Goal: Task Accomplishment & Management: Use online tool/utility

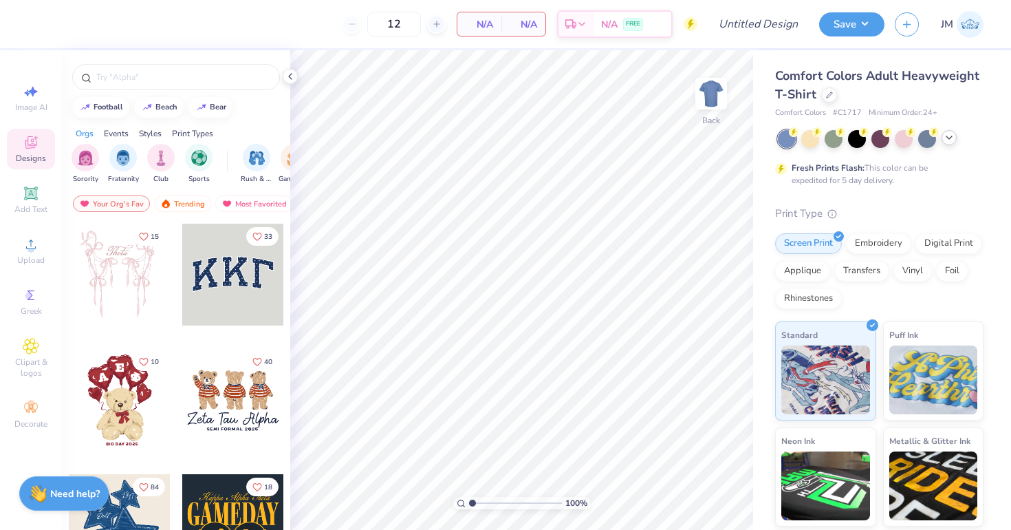
click at [945, 138] on icon at bounding box center [949, 137] width 11 height 11
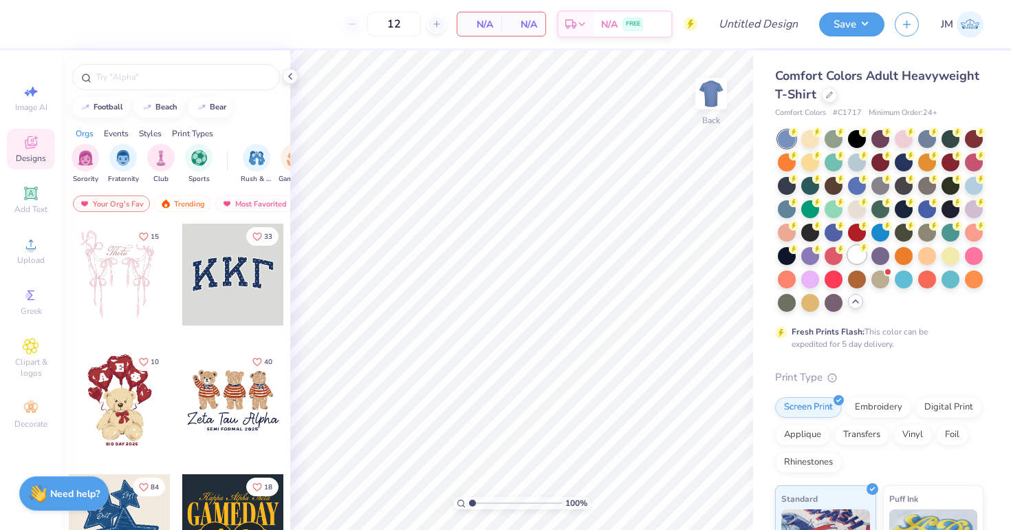
click at [849, 250] on div at bounding box center [857, 255] width 18 height 18
click at [709, 100] on img at bounding box center [711, 93] width 55 height 55
click at [287, 77] on icon at bounding box center [290, 76] width 11 height 11
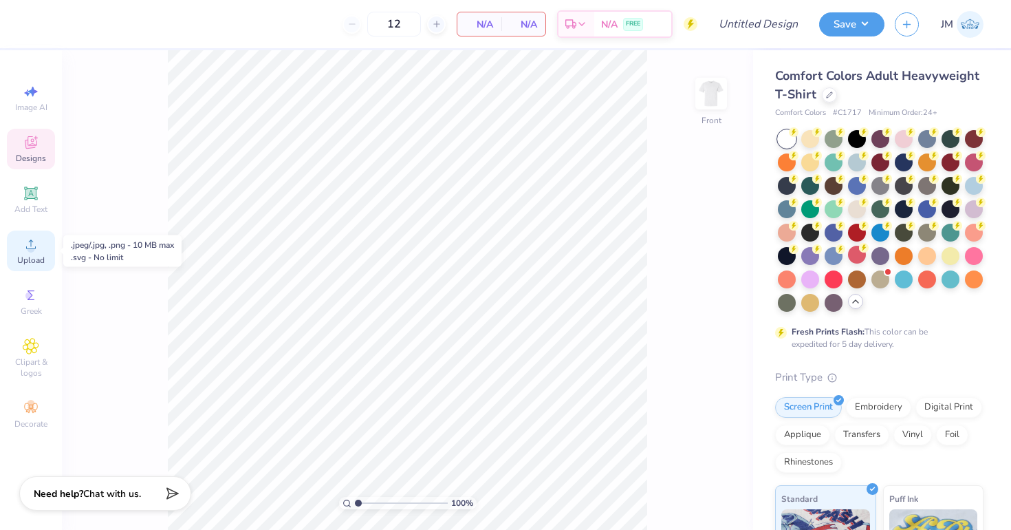
click at [23, 242] on icon at bounding box center [31, 244] width 17 height 17
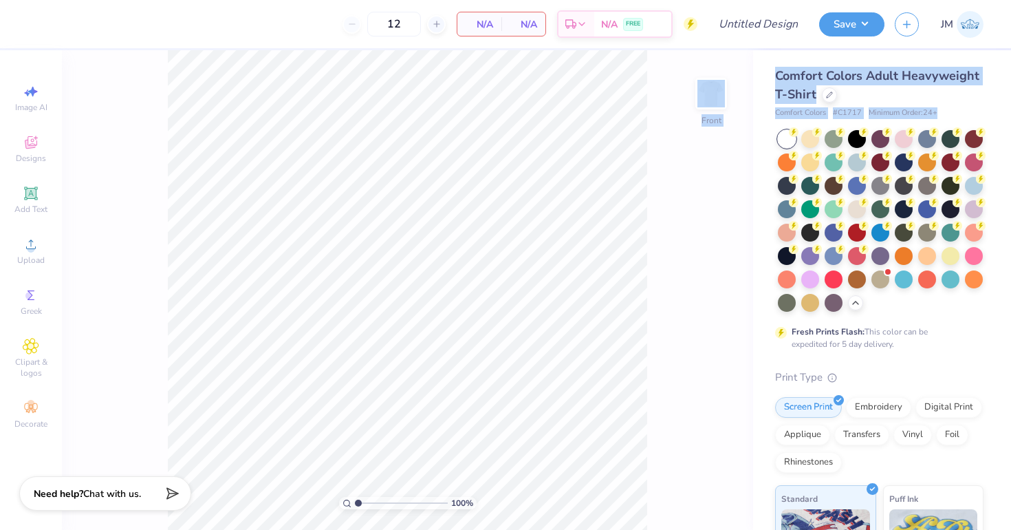
drag, startPoint x: 1006, startPoint y: 305, endPoint x: 668, endPoint y: 305, distance: 337.7
click at [668, 305] on div "12 N/A Per Item N/A Total Est. Delivery N/A FREE Design Title Save JM Image AI …" at bounding box center [505, 265] width 1011 height 530
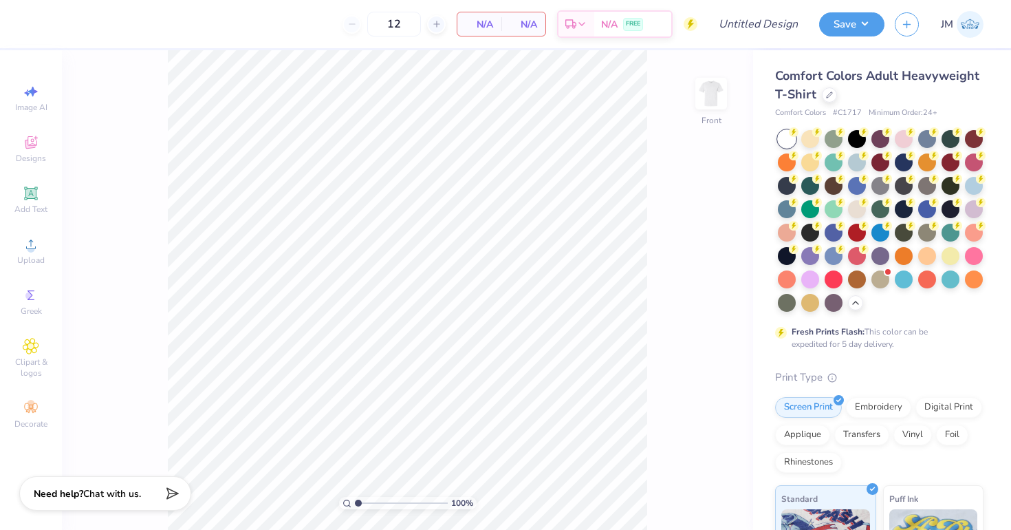
click at [668, 305] on div "100 % Front" at bounding box center [407, 289] width 691 height 479
drag, startPoint x: 1006, startPoint y: 316, endPoint x: 986, endPoint y: 312, distance: 19.6
click at [986, 312] on div "Comfort Colors Adult Heavyweight T-Shirt Comfort Colors # C1717 Minimum Order: …" at bounding box center [882, 423] width 258 height 746
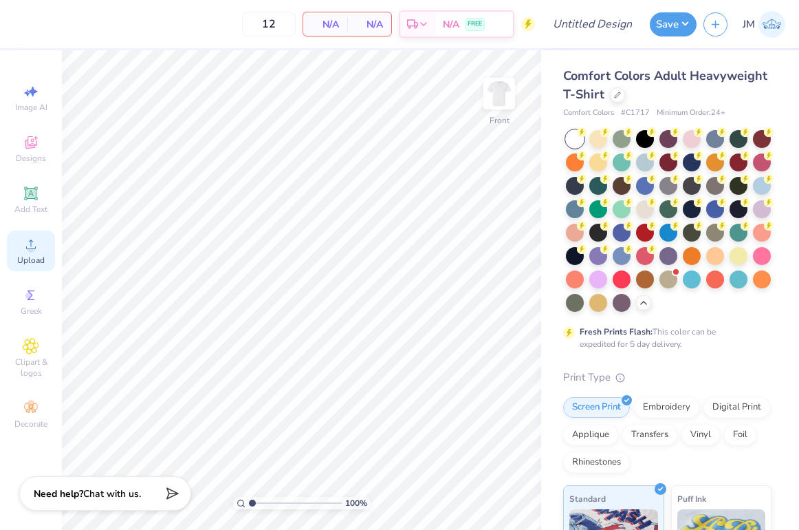
click at [30, 248] on icon at bounding box center [31, 244] width 10 height 10
click at [30, 249] on circle at bounding box center [31, 249] width 8 height 8
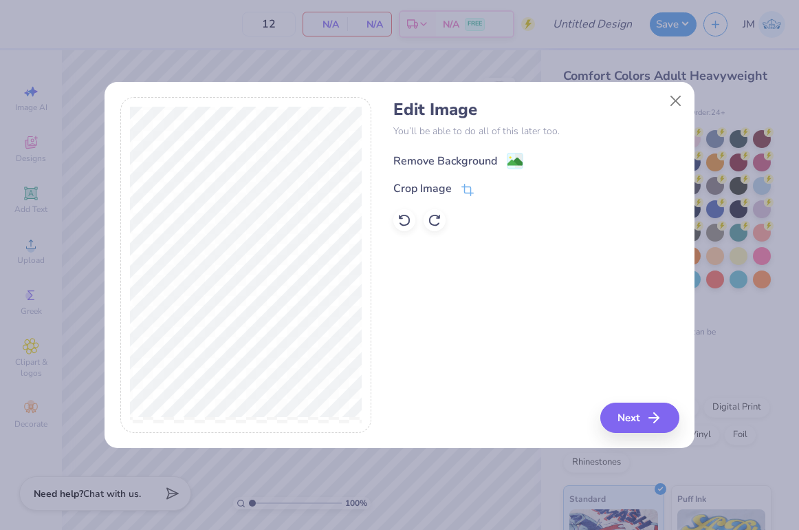
click at [514, 164] on image at bounding box center [515, 161] width 15 height 15
click at [514, 158] on image at bounding box center [515, 161] width 15 height 15
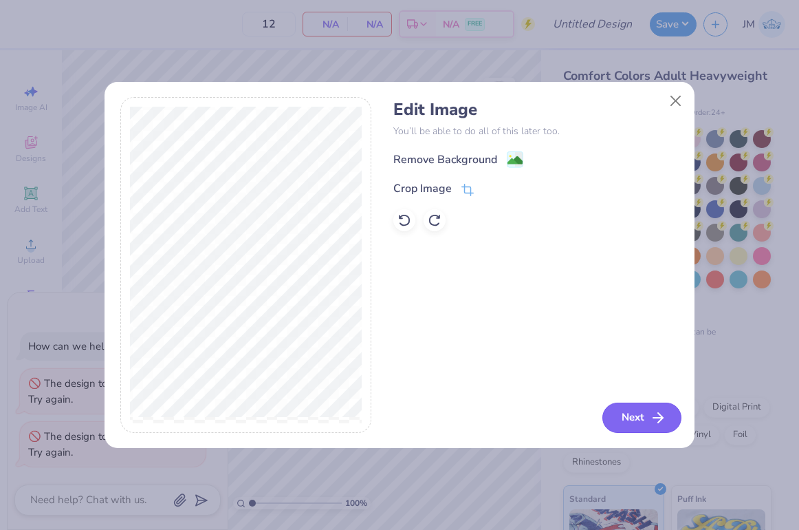
click at [645, 426] on button "Next" at bounding box center [642, 417] width 79 height 30
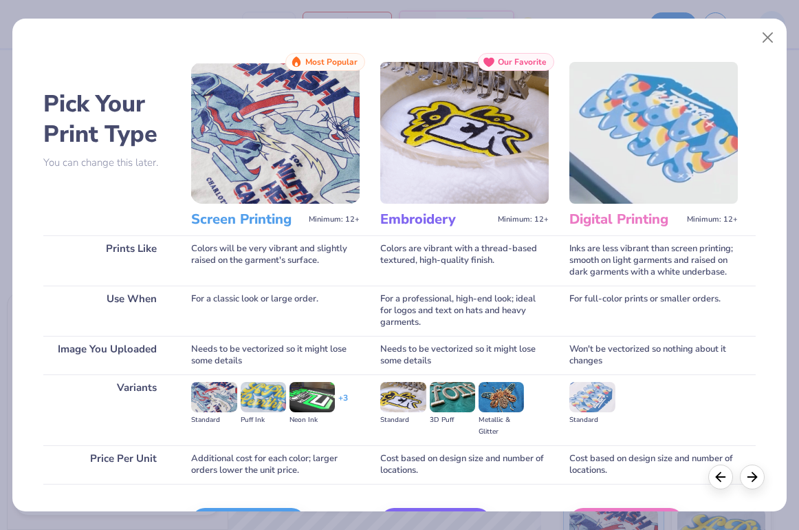
scroll to position [87, 0]
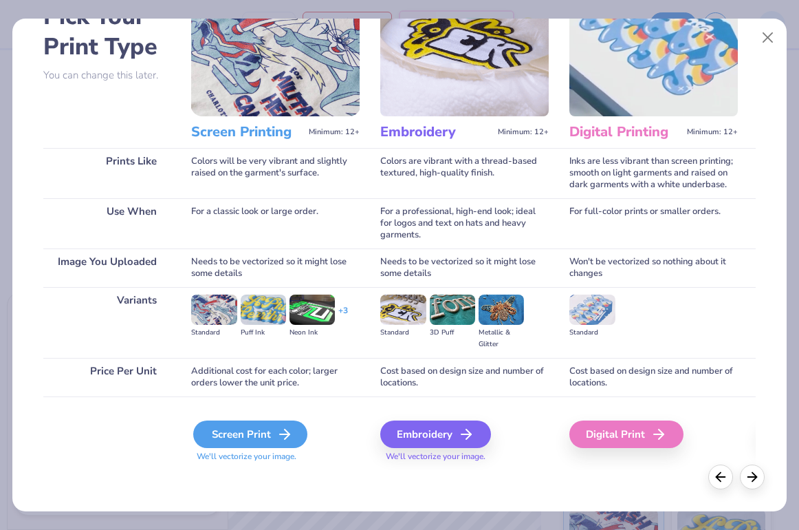
click at [267, 438] on div "Screen Print" at bounding box center [250, 434] width 114 height 28
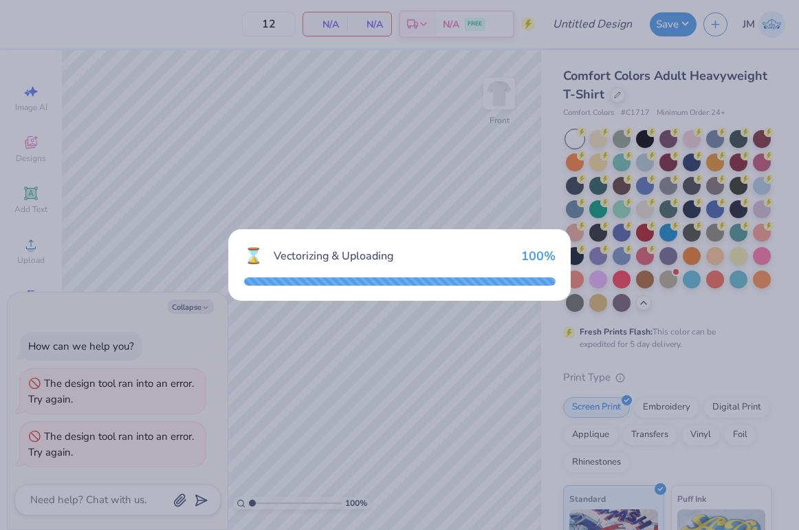
click at [193, 305] on div "⌛ Vectorizing & Uploading 100 %" at bounding box center [399, 265] width 799 height 530
click at [512, 193] on div "⌛ Vectorizing & Uploading 100 %" at bounding box center [399, 265] width 799 height 530
click at [620, 50] on div "⌛ Vectorizing & Uploading 100 %" at bounding box center [399, 265] width 799 height 530
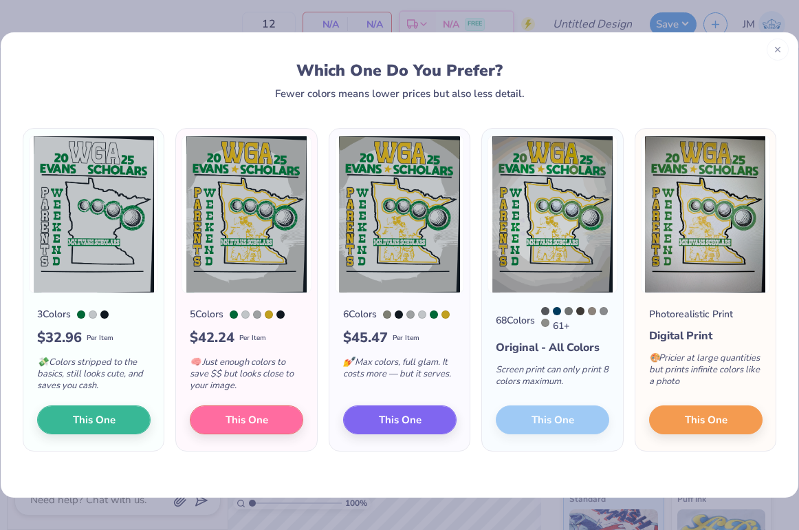
click at [776, 52] on icon at bounding box center [778, 50] width 10 height 10
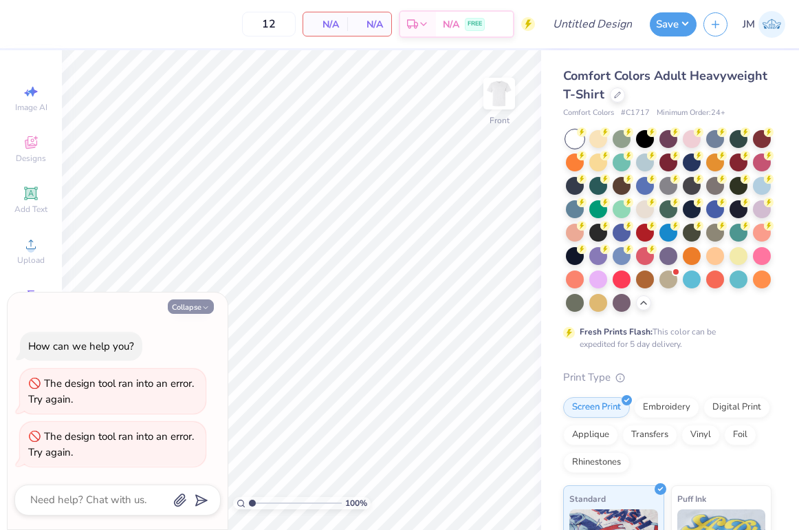
click at [182, 311] on button "Collapse" at bounding box center [191, 306] width 46 height 14
type textarea "x"
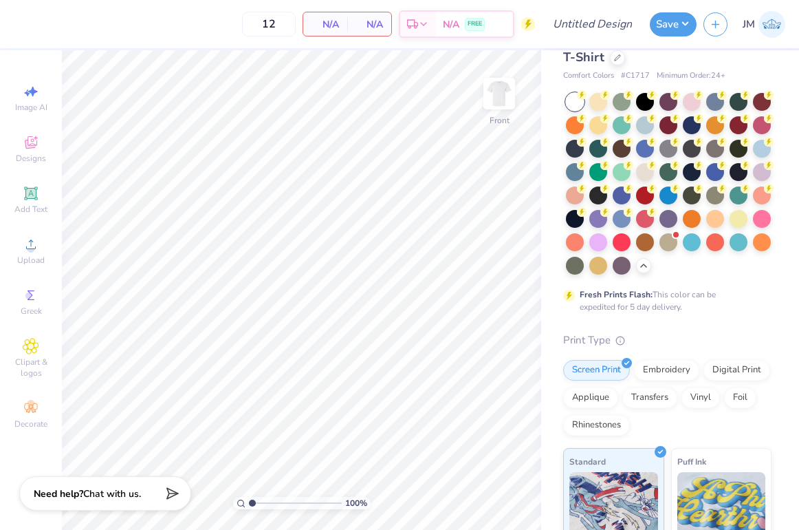
scroll to position [0, 0]
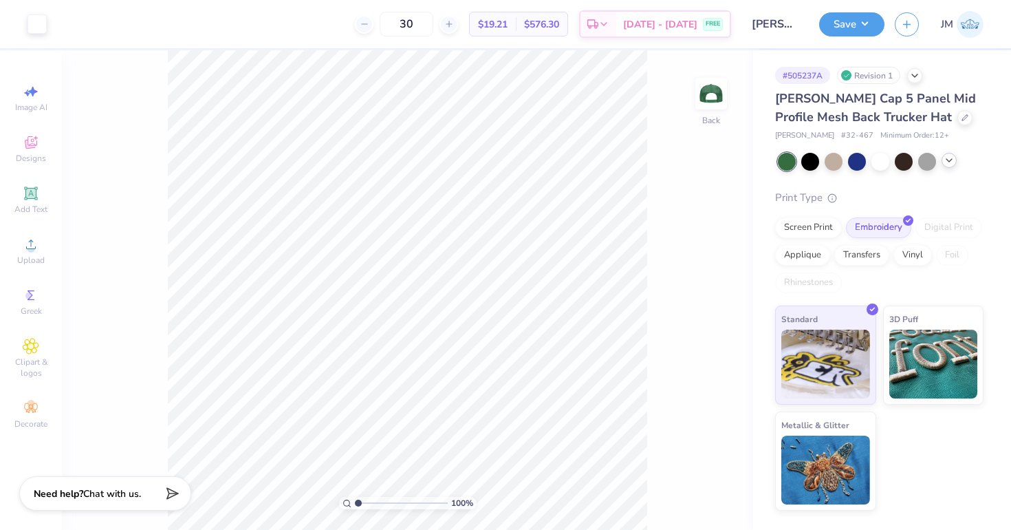
click at [946, 162] on icon at bounding box center [949, 160] width 11 height 11
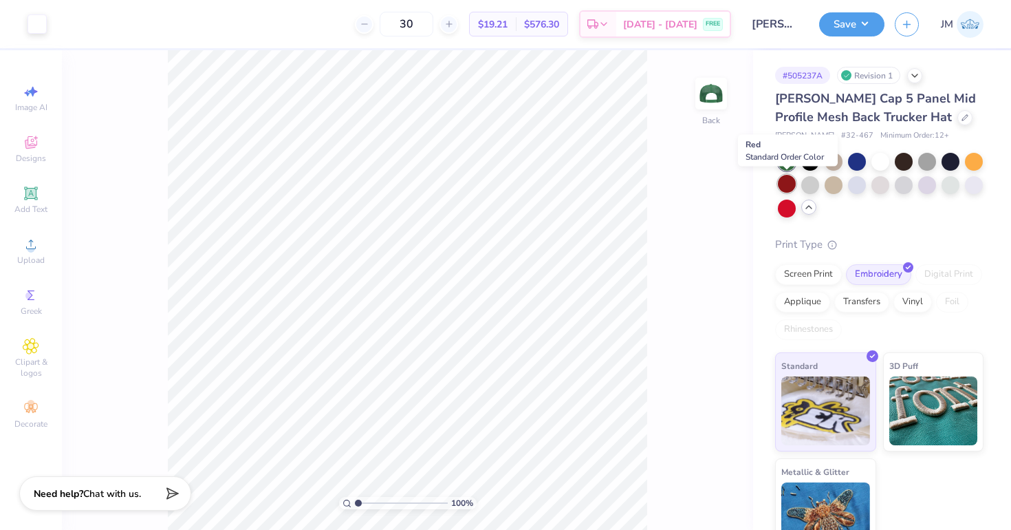
click at [786, 188] on div at bounding box center [787, 184] width 18 height 18
click at [962, 119] on icon at bounding box center [965, 116] width 7 height 7
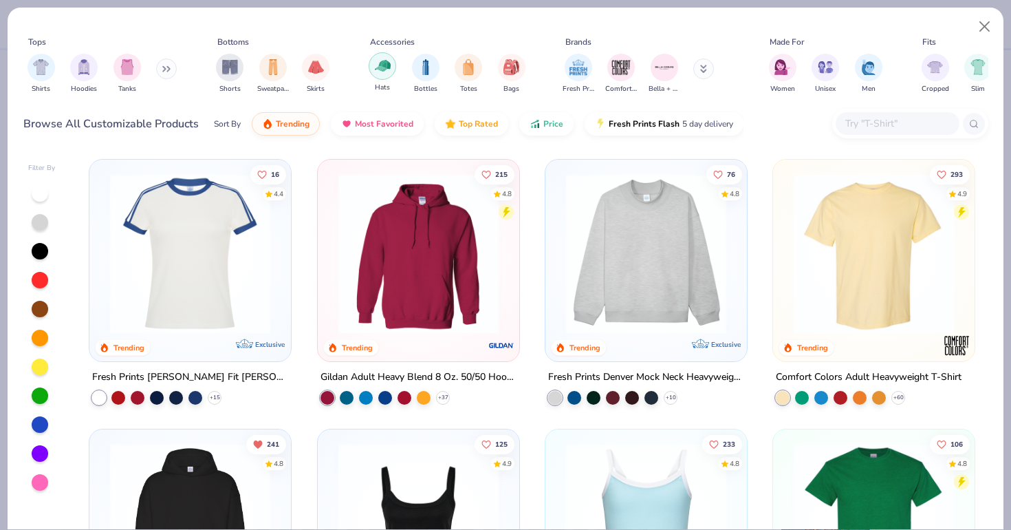
click at [374, 74] on div "filter for Hats" at bounding box center [383, 66] width 28 height 28
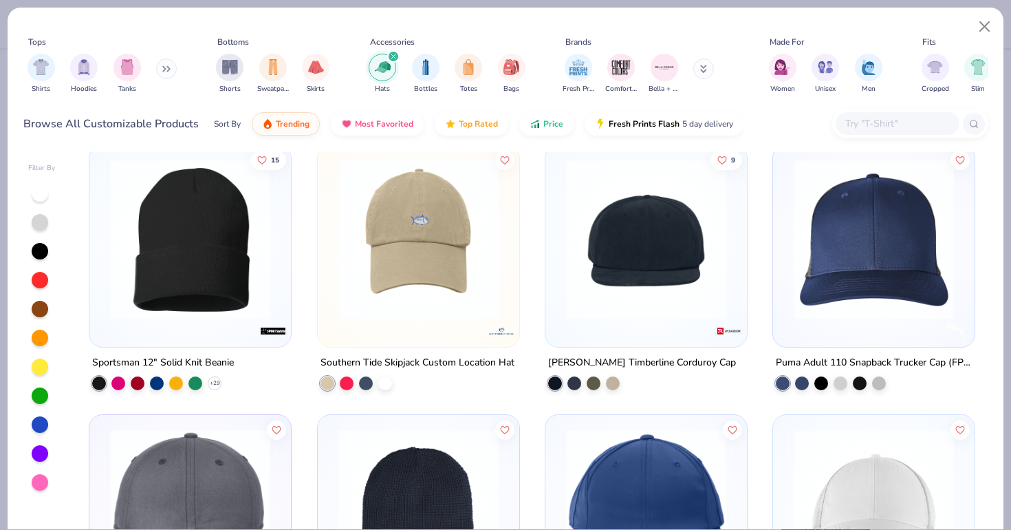
scroll to position [3253, 0]
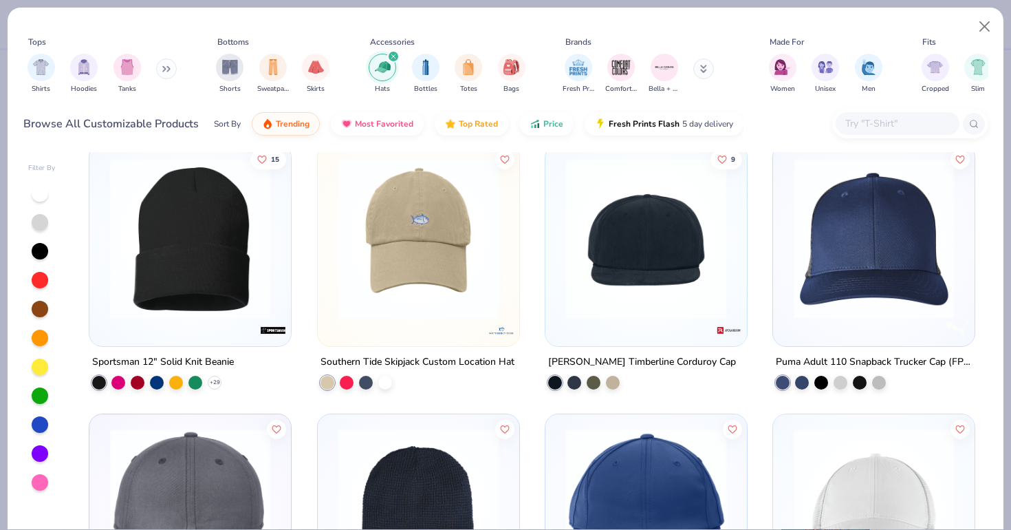
click at [43, 276] on div at bounding box center [40, 280] width 17 height 17
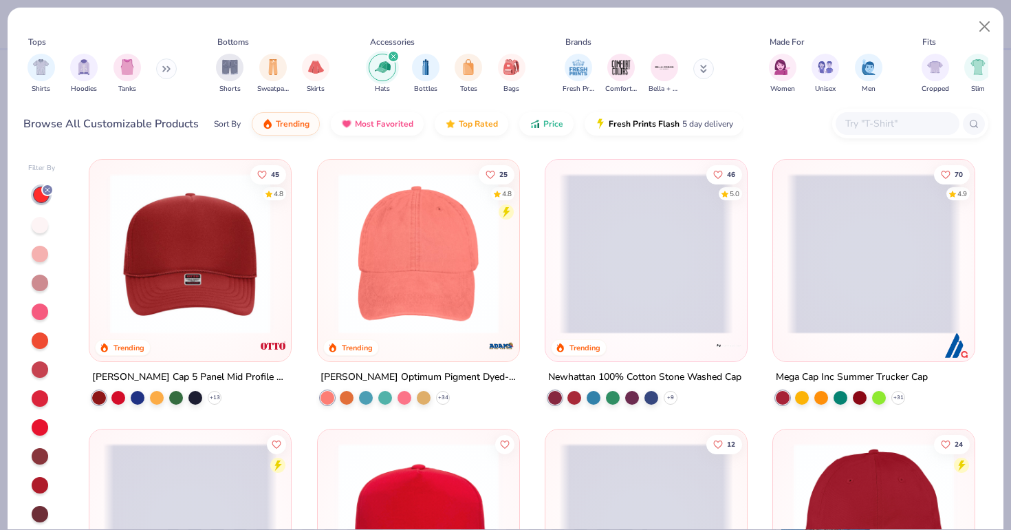
scroll to position [36, 0]
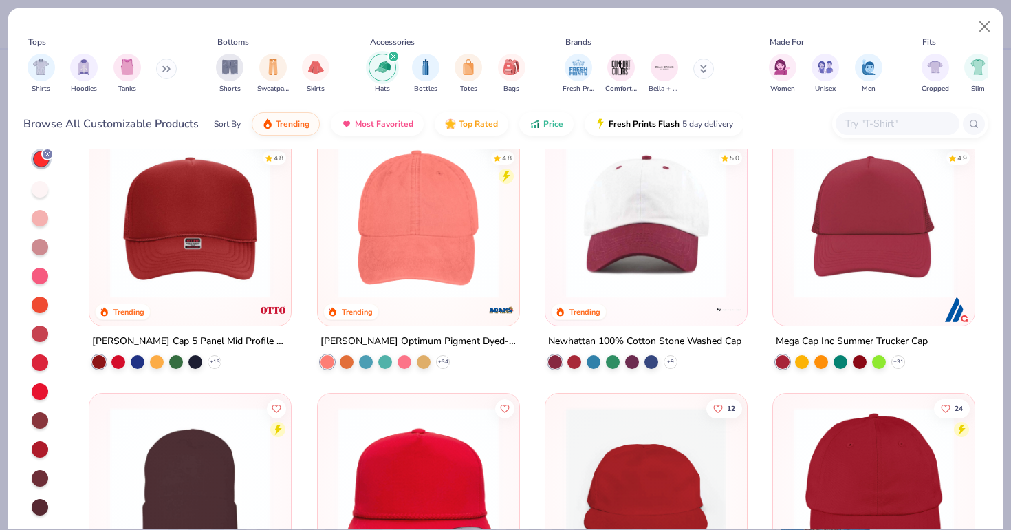
click at [37, 451] on div at bounding box center [40, 449] width 17 height 17
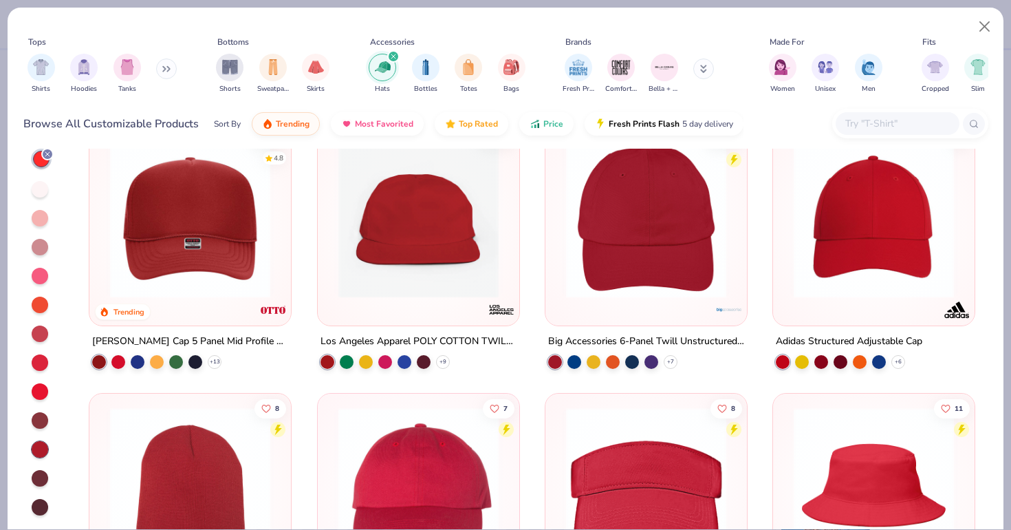
click at [46, 149] on div at bounding box center [47, 154] width 12 height 12
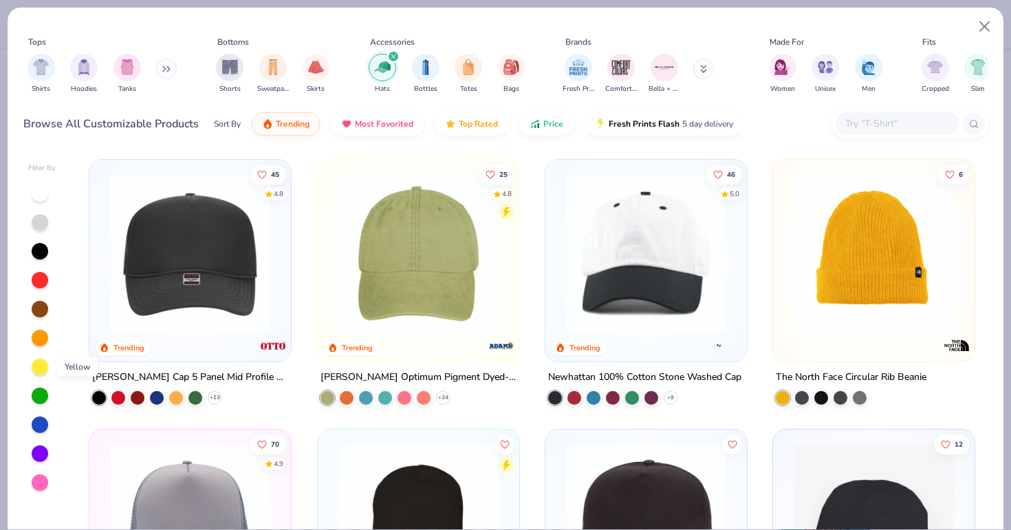
click at [36, 369] on div at bounding box center [40, 366] width 17 height 17
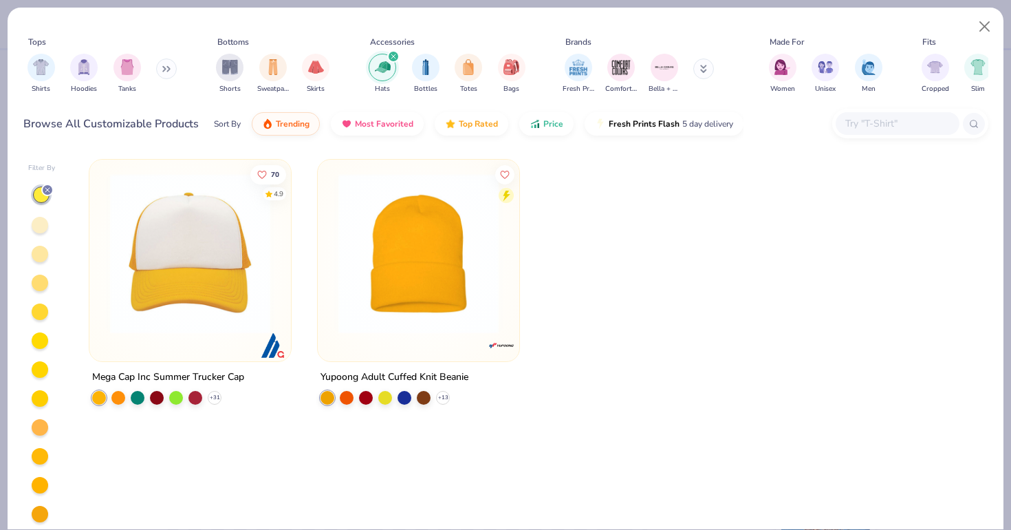
click at [210, 337] on div at bounding box center [190, 256] width 188 height 181
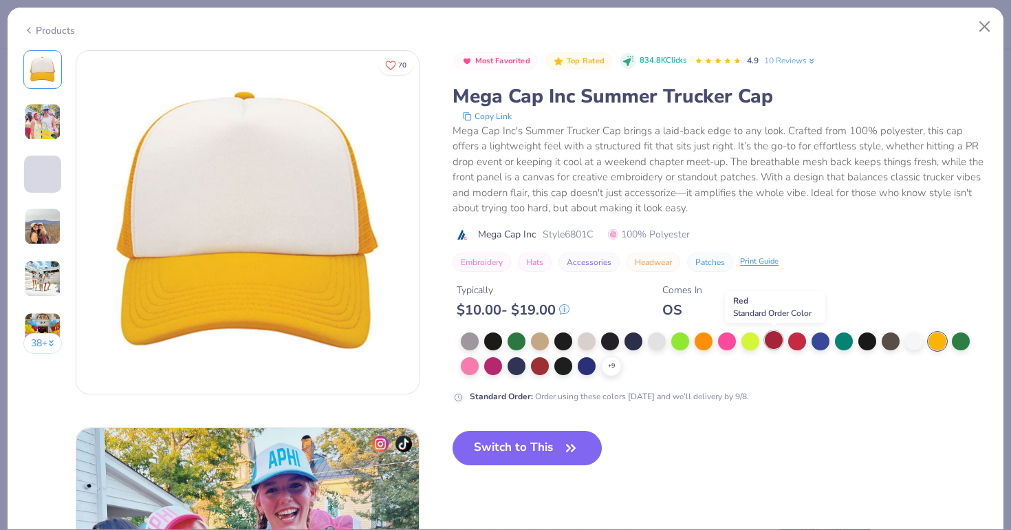
click at [777, 340] on div at bounding box center [774, 340] width 18 height 18
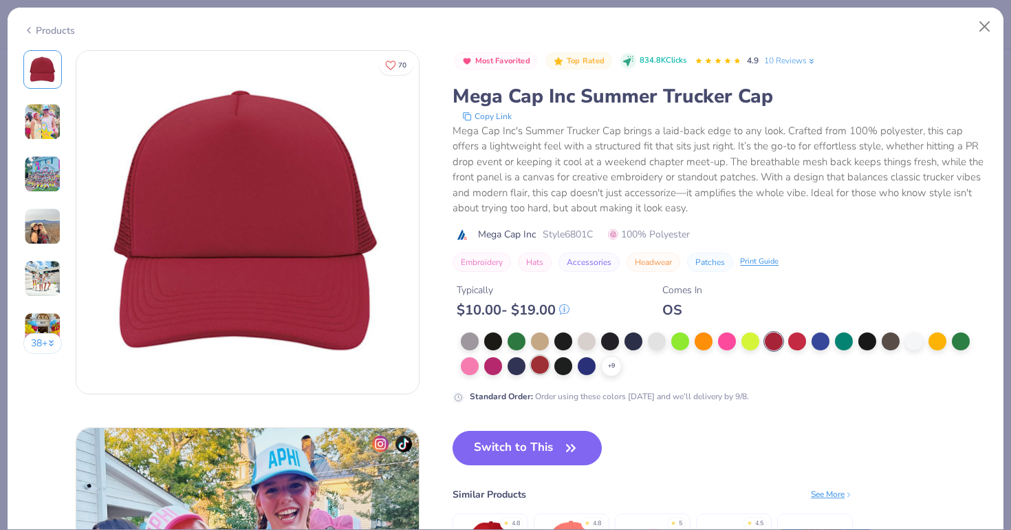
click at [534, 365] on div at bounding box center [540, 365] width 18 height 18
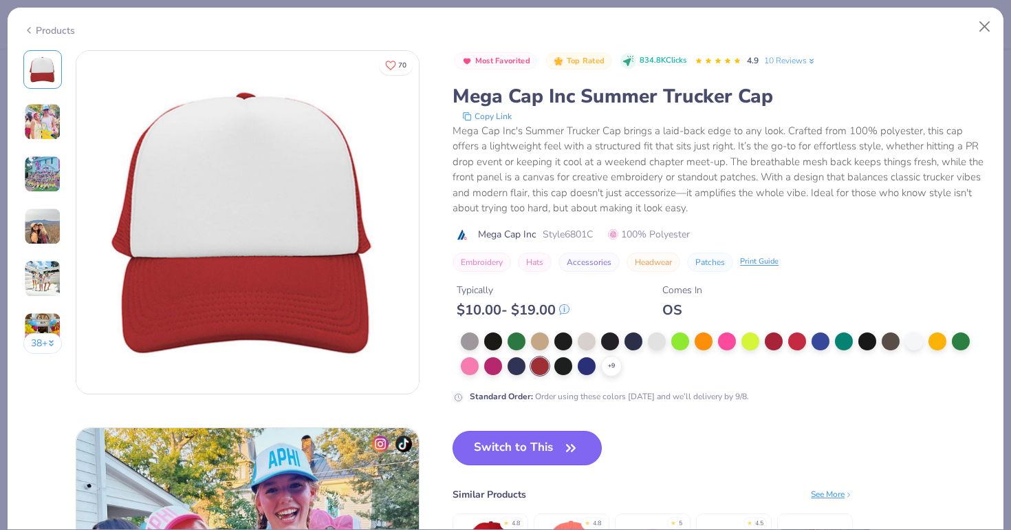
click at [536, 442] on button "Switch to This" at bounding box center [527, 448] width 149 height 34
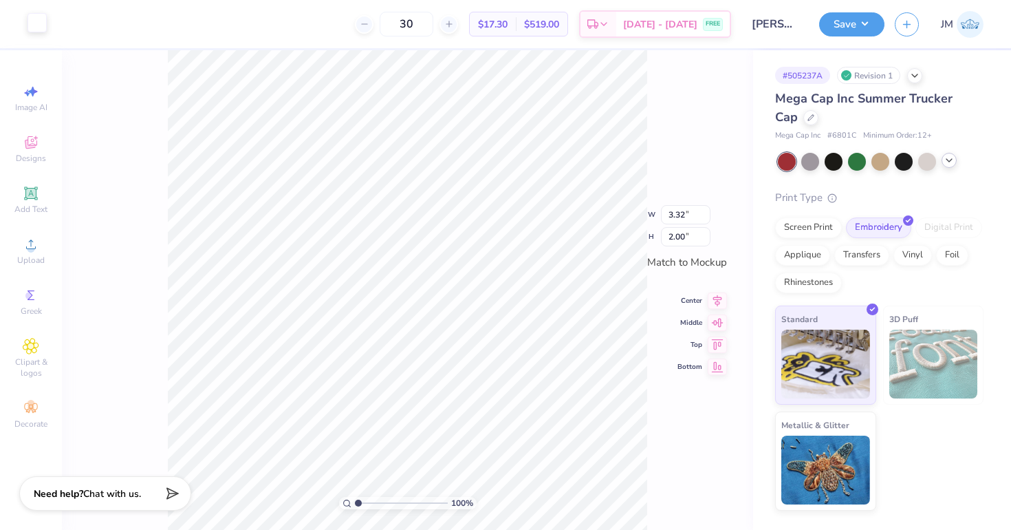
click at [35, 27] on div at bounding box center [37, 22] width 19 height 19
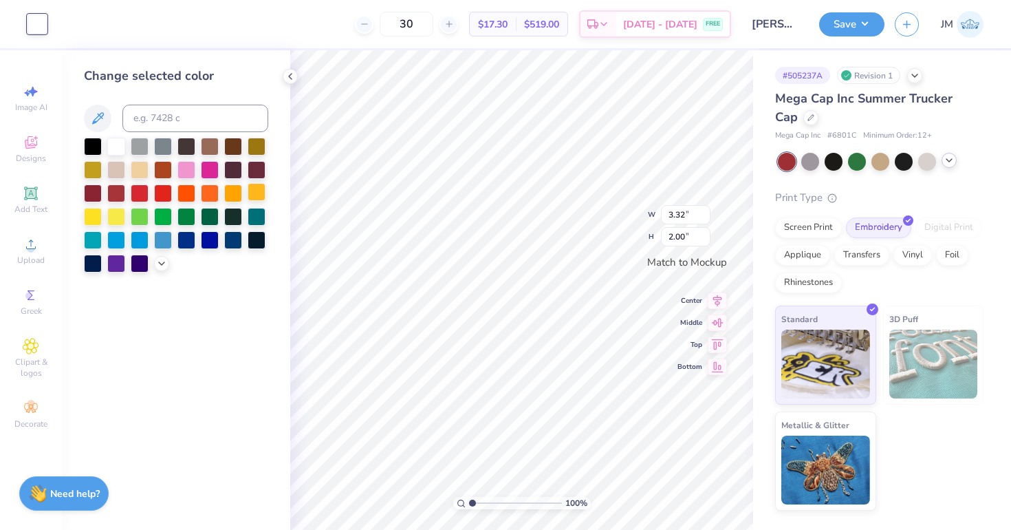
click at [256, 189] on div at bounding box center [257, 192] width 18 height 18
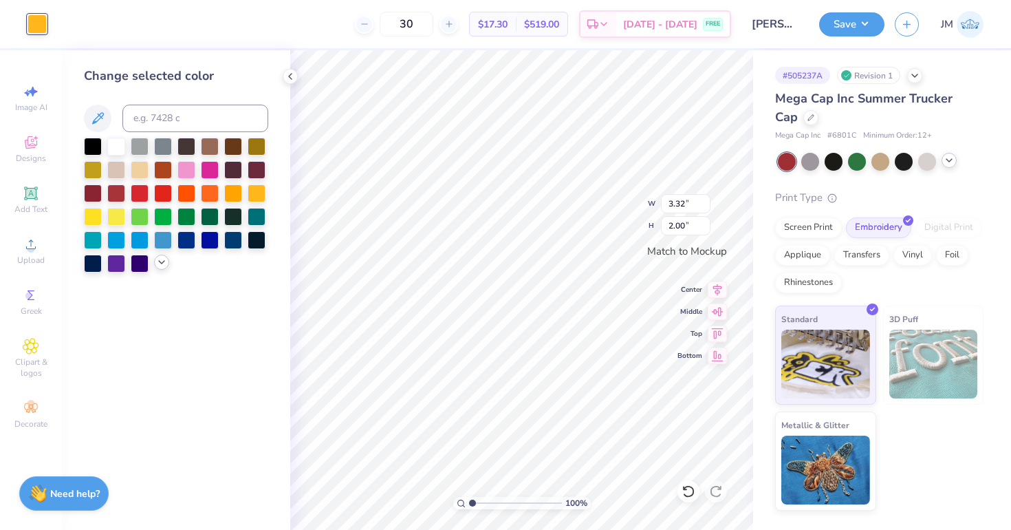
click at [164, 264] on icon at bounding box center [161, 262] width 11 height 11
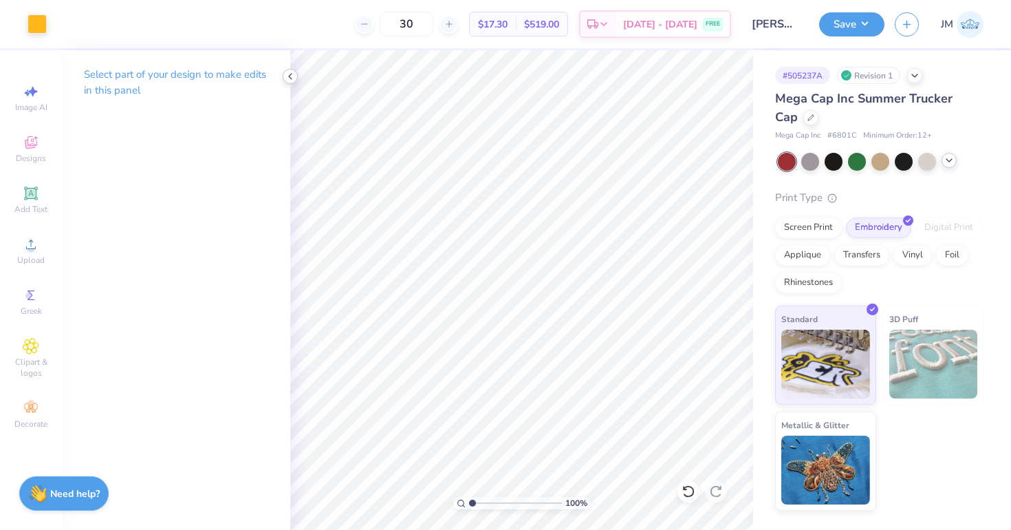
click at [288, 76] on icon at bounding box center [290, 76] width 11 height 11
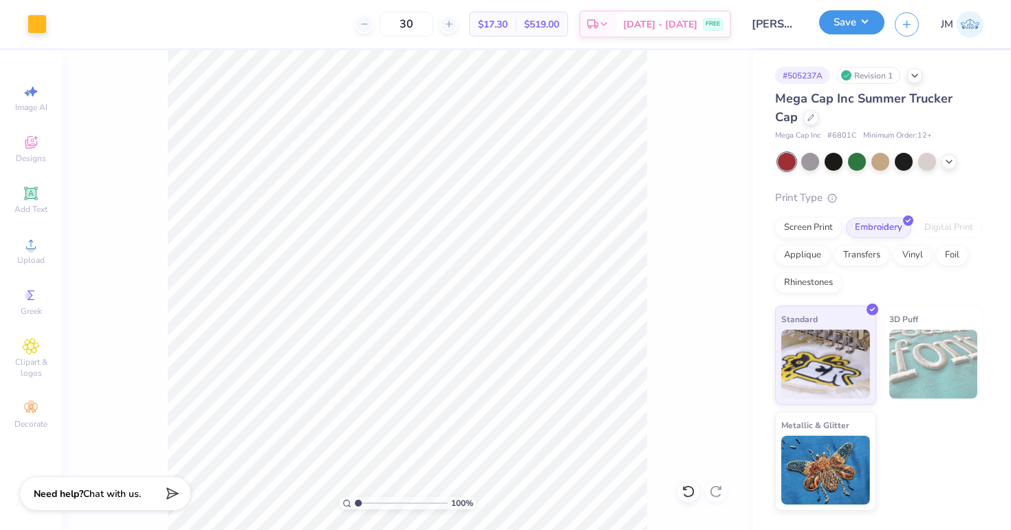
click at [843, 17] on button "Save" at bounding box center [851, 22] width 65 height 24
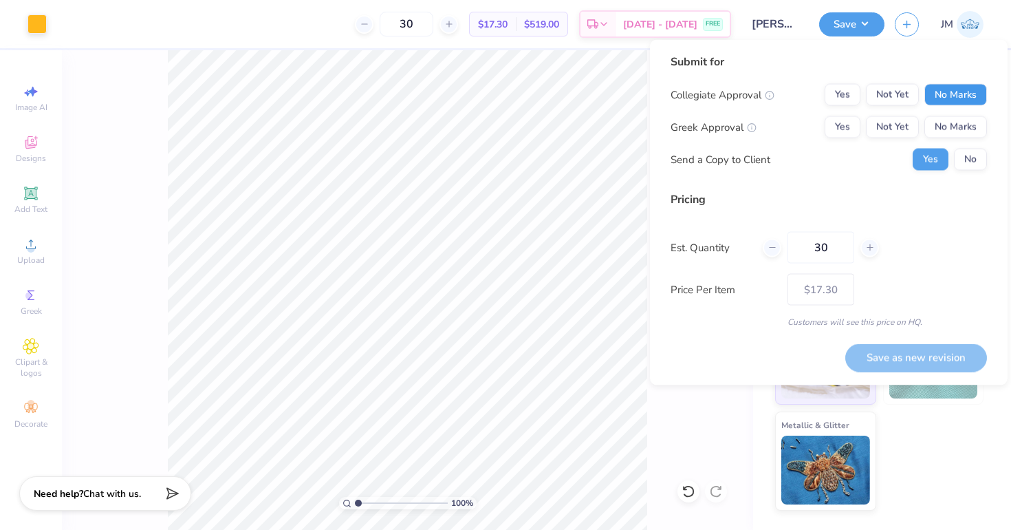
click at [942, 92] on button "No Marks" at bounding box center [955, 95] width 63 height 22
click at [943, 123] on button "No Marks" at bounding box center [955, 127] width 63 height 22
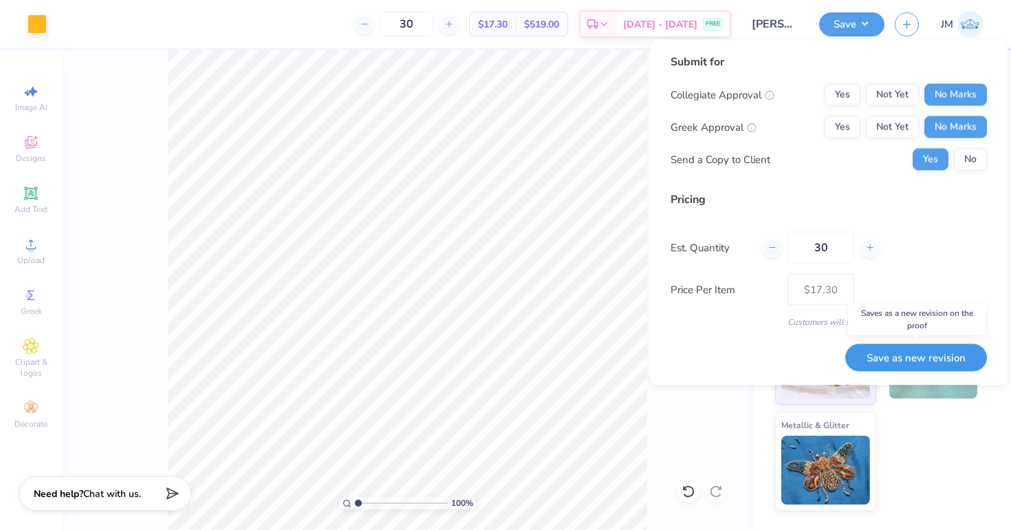
click at [900, 358] on button "Save as new revision" at bounding box center [916, 357] width 142 height 28
type input "$17.30"
